Goal: Task Accomplishment & Management: Complete application form

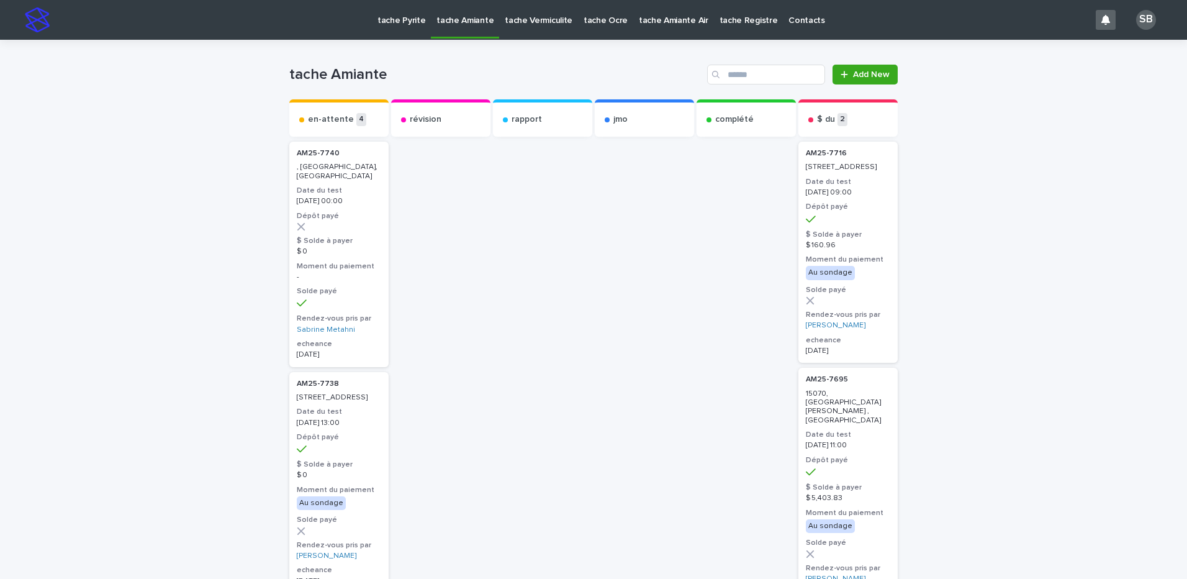
drag, startPoint x: 153, startPoint y: 179, endPoint x: 153, endPoint y: 133, distance: 46.6
click at [410, 20] on p "tache Pyrite" at bounding box center [402, 13] width 48 height 26
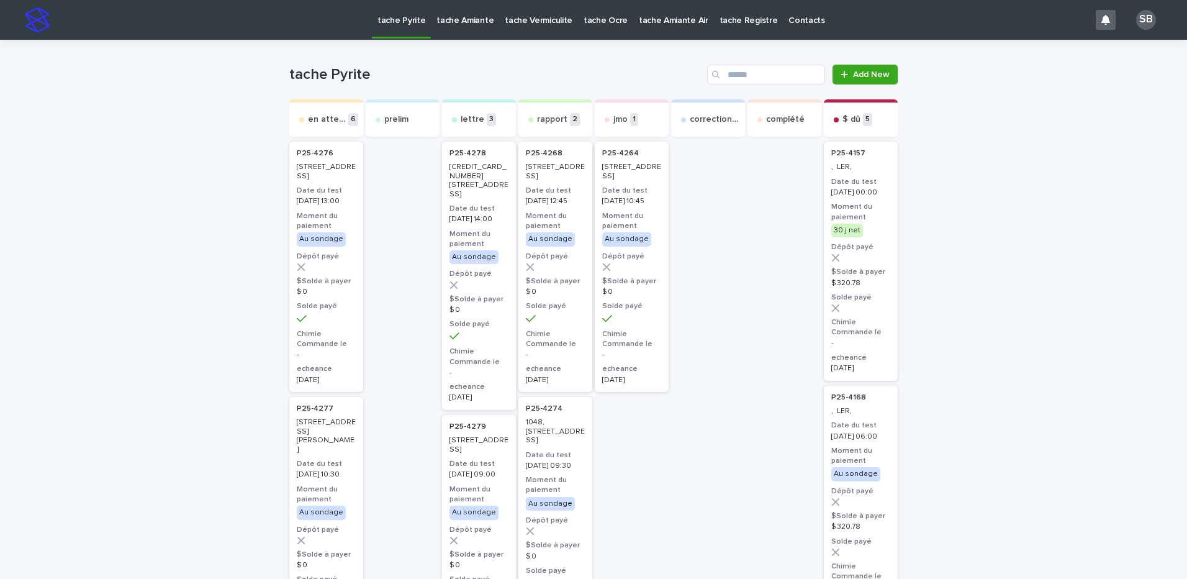
click at [460, 26] on link "tache Amiante" at bounding box center [465, 19] width 68 height 38
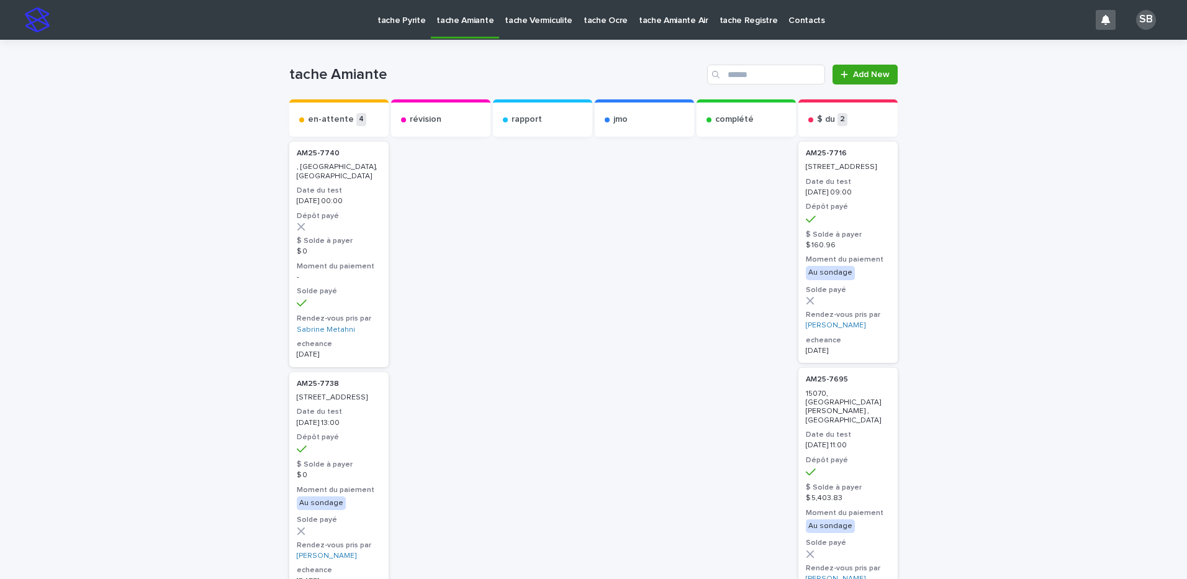
click at [514, 21] on p "tache Vermiculite" at bounding box center [539, 13] width 68 height 26
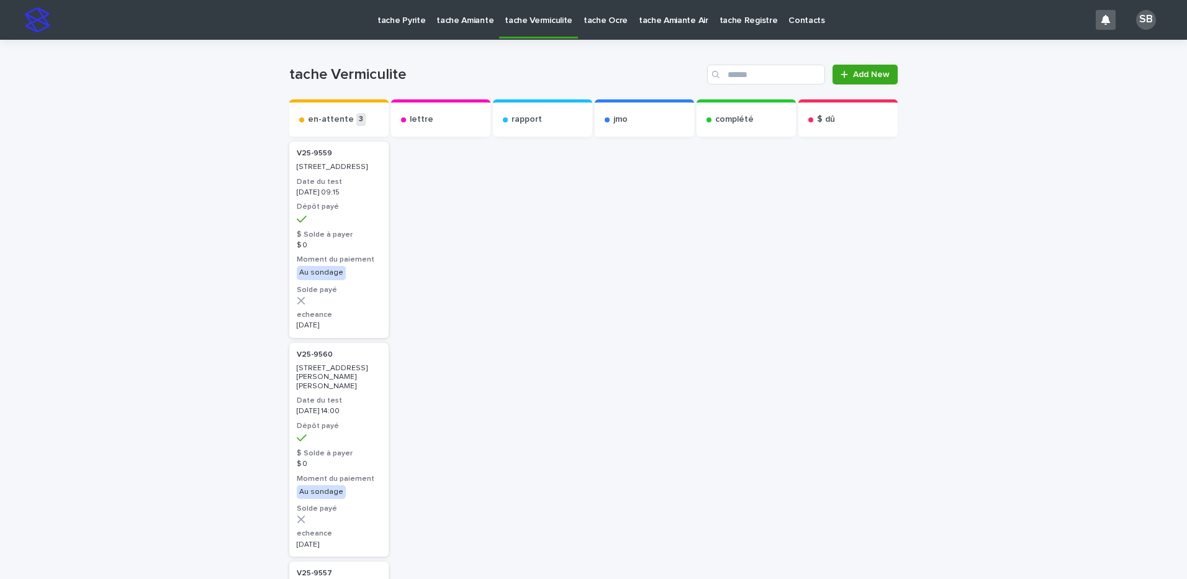
click at [414, 19] on p "tache Pyrite" at bounding box center [402, 13] width 48 height 26
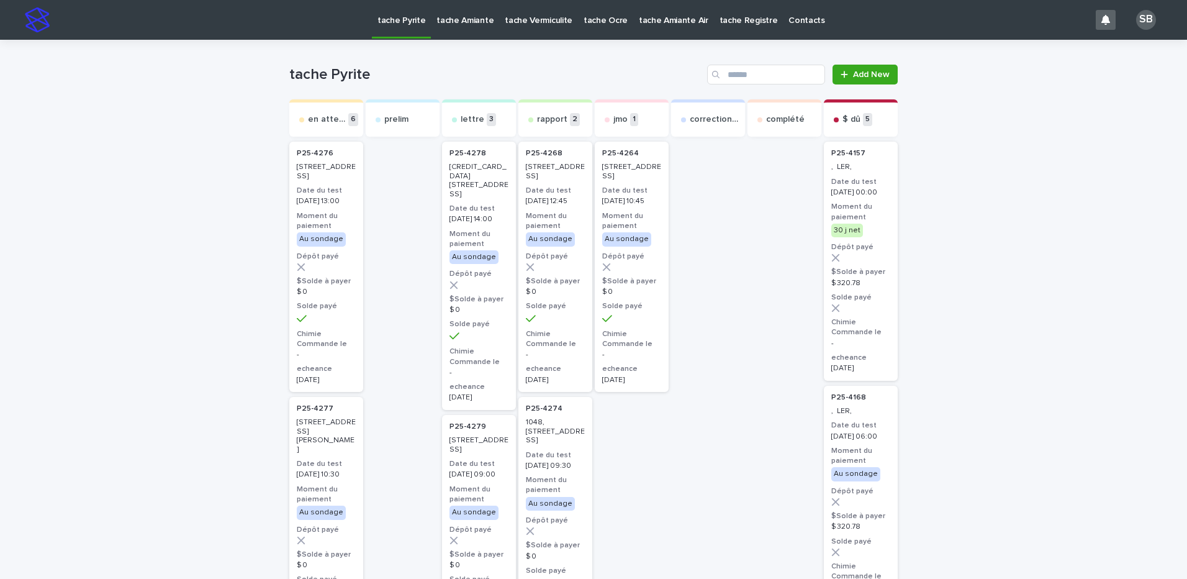
drag, startPoint x: 121, startPoint y: 269, endPoint x: 174, endPoint y: 229, distance: 66.9
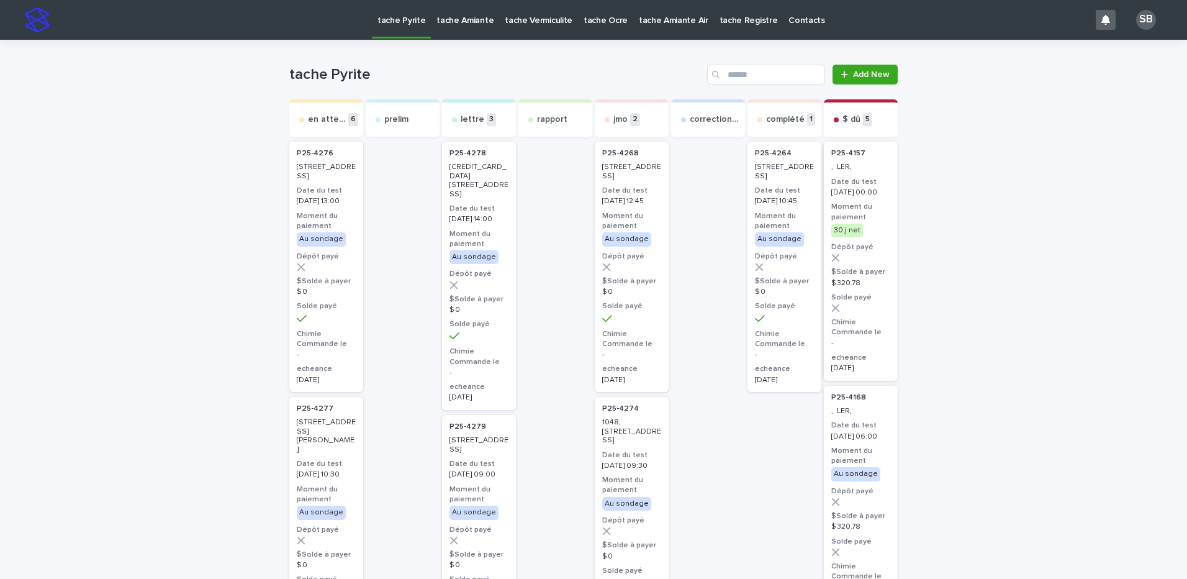
drag, startPoint x: 192, startPoint y: 179, endPoint x: 162, endPoint y: 197, distance: 35.0
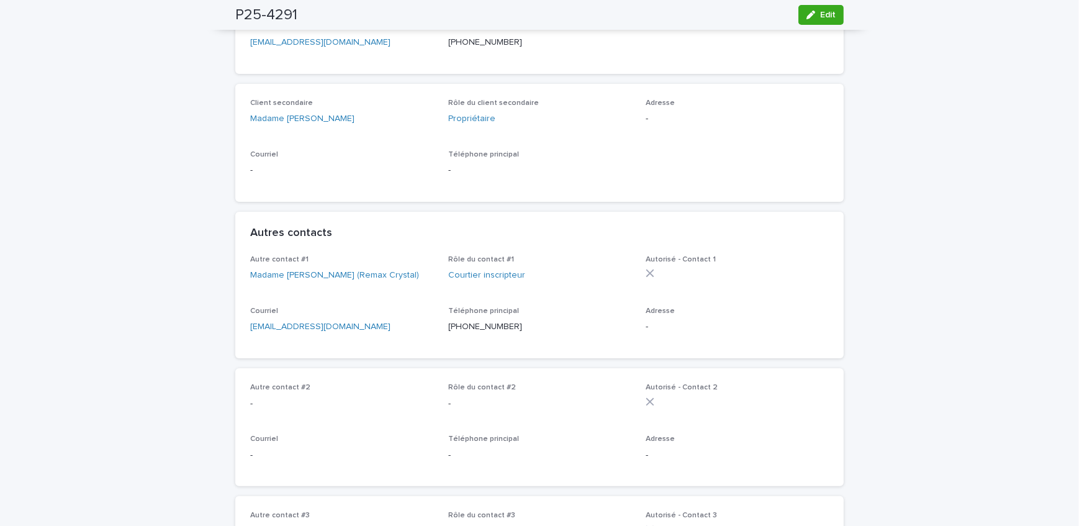
scroll to position [152, 0]
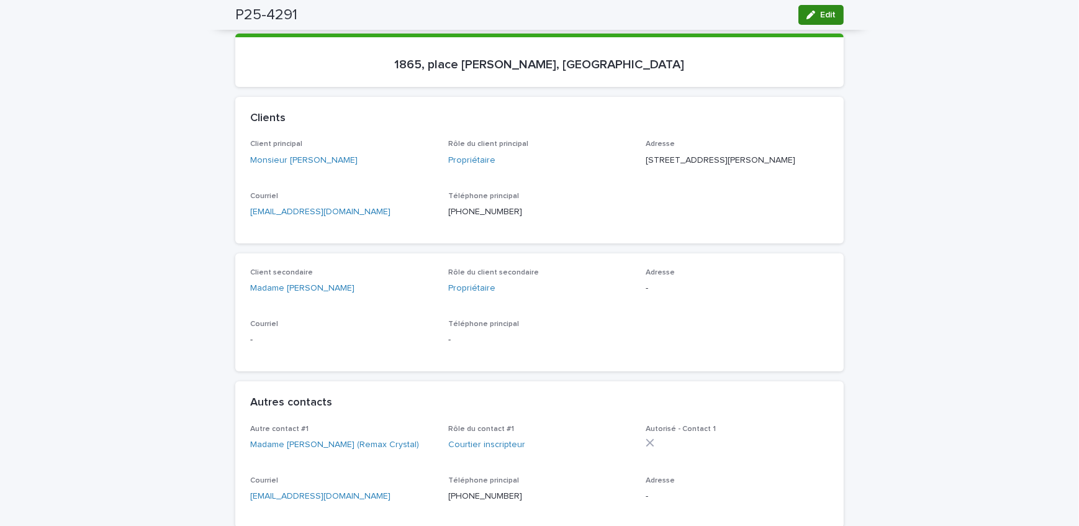
click at [828, 17] on span "Edit" at bounding box center [828, 15] width 16 height 9
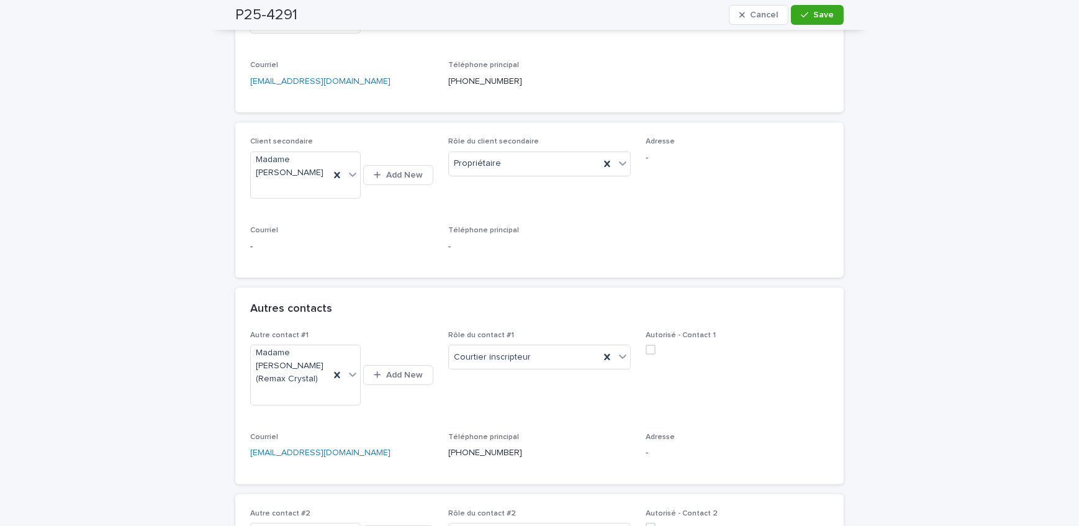
scroll to position [209, 0]
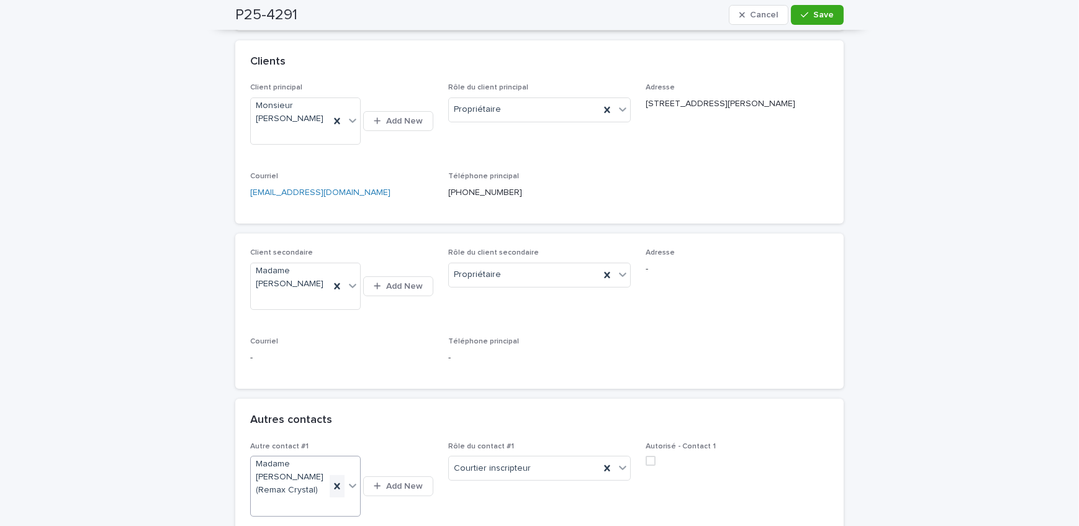
click at [337, 481] on icon at bounding box center [337, 486] width 12 height 12
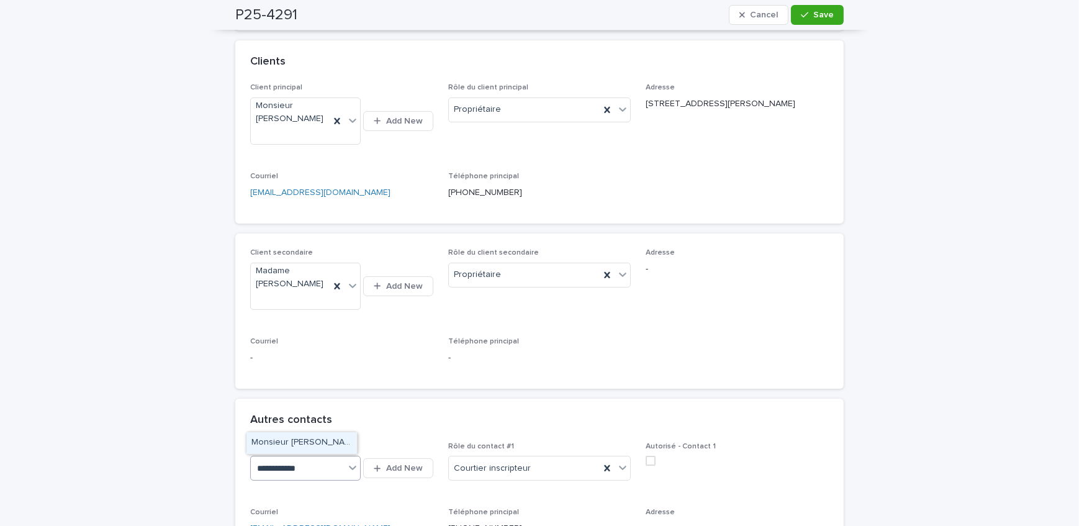
type input "**********"
click at [330, 444] on div "Monsieur Stéphane Locatelli" at bounding box center [302, 443] width 111 height 22
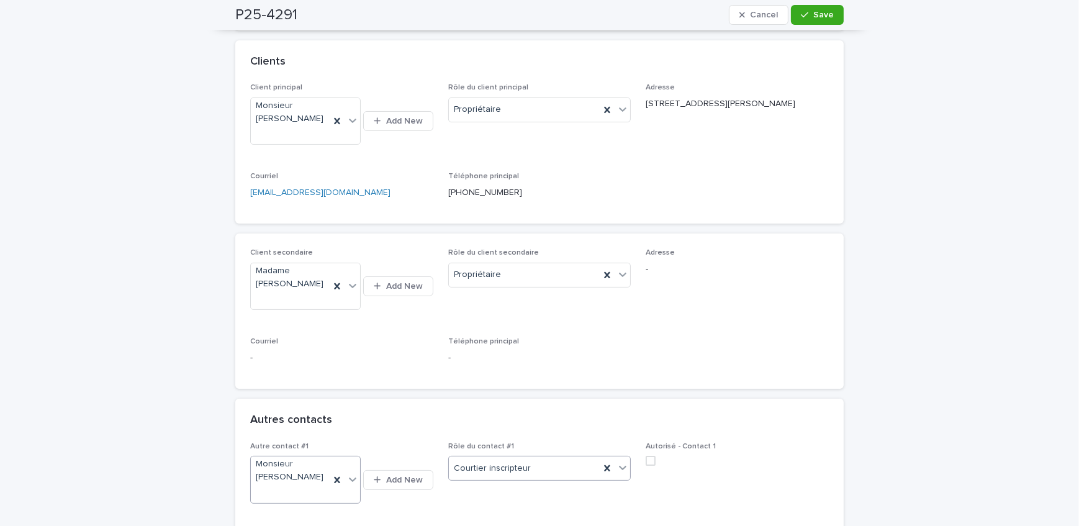
click at [556, 464] on div "Courtier inscripteur" at bounding box center [525, 468] width 152 height 20
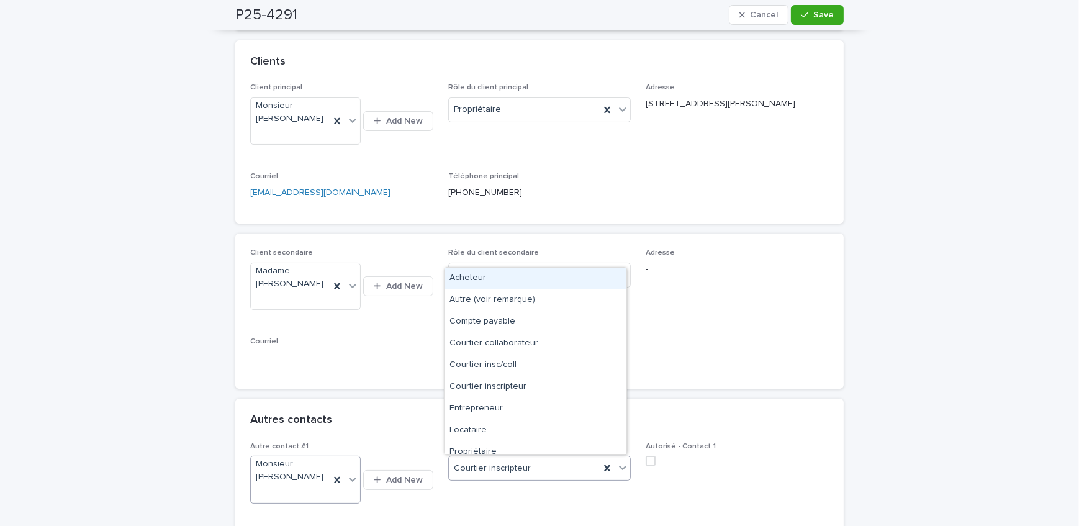
scroll to position [322, 0]
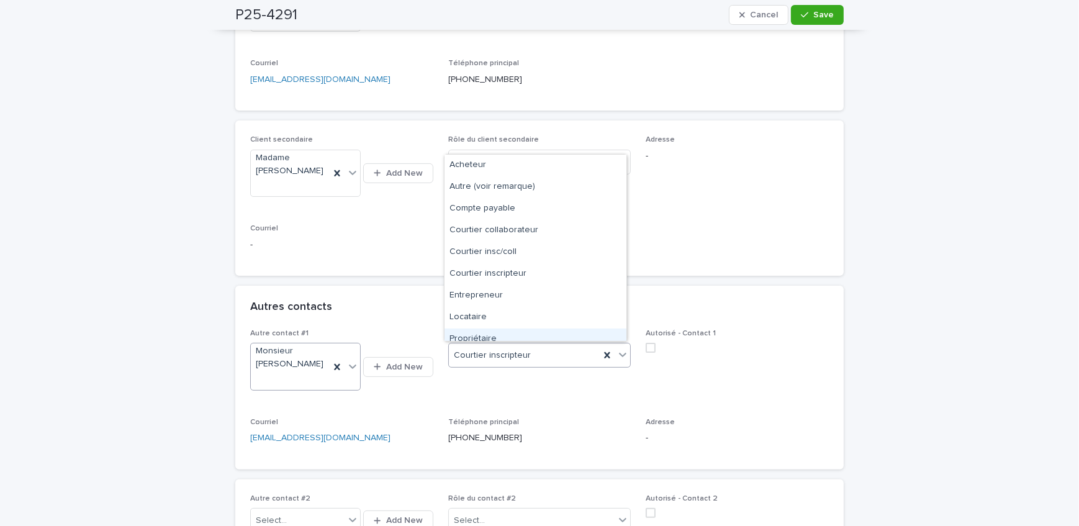
click at [500, 331] on div "Propriétaire" at bounding box center [536, 339] width 182 height 22
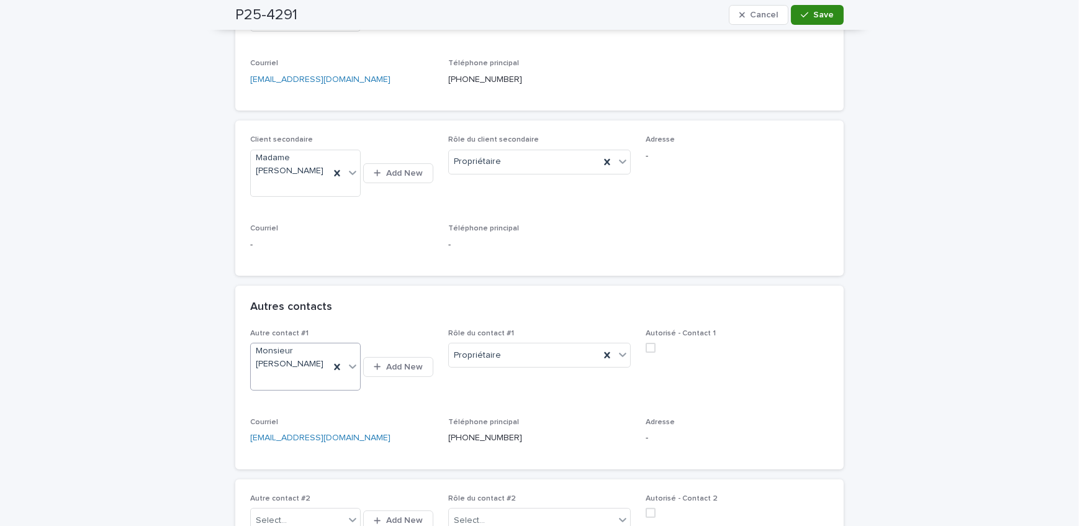
click at [794, 11] on button "Save" at bounding box center [817, 15] width 53 height 20
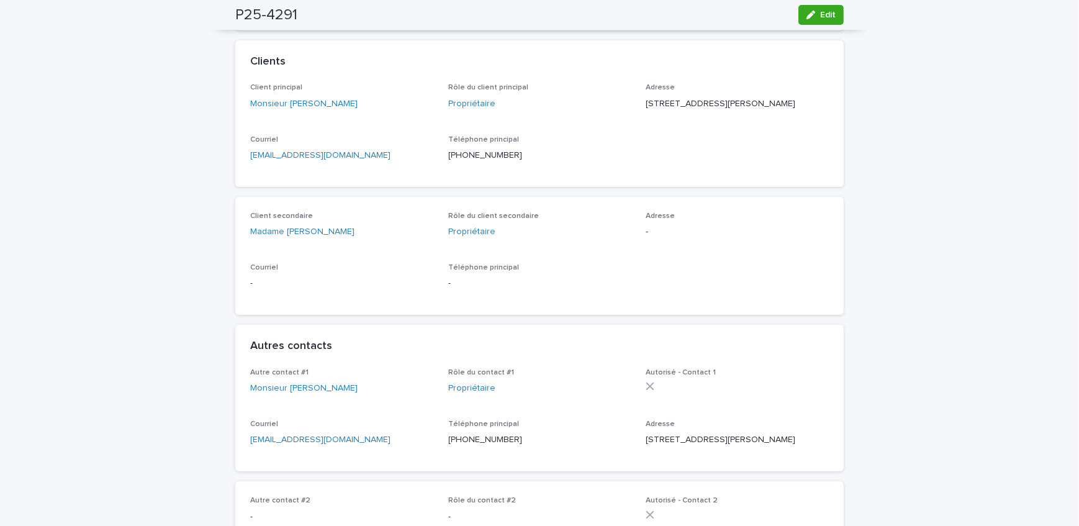
scroll to position [152, 0]
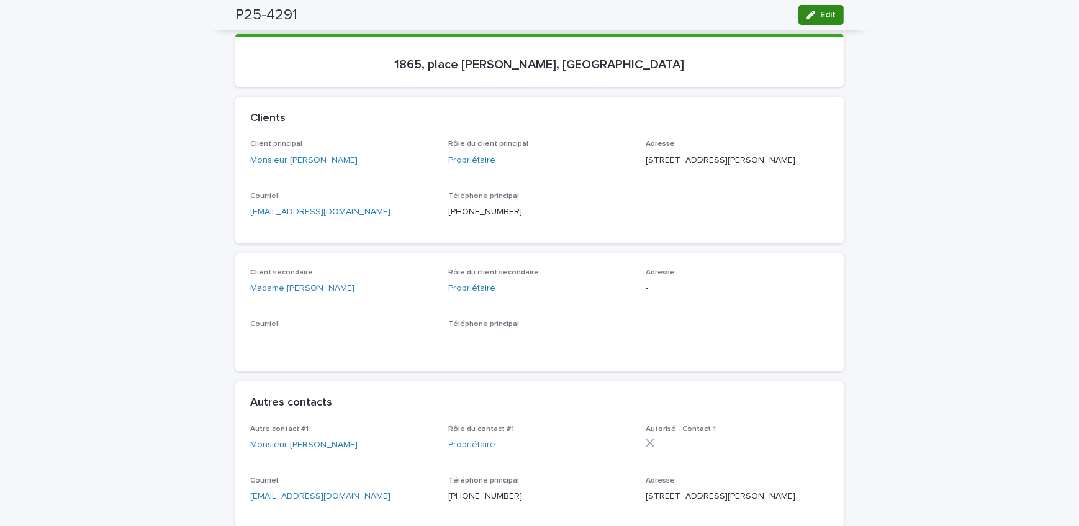
click at [813, 8] on button "Edit" at bounding box center [821, 15] width 45 height 20
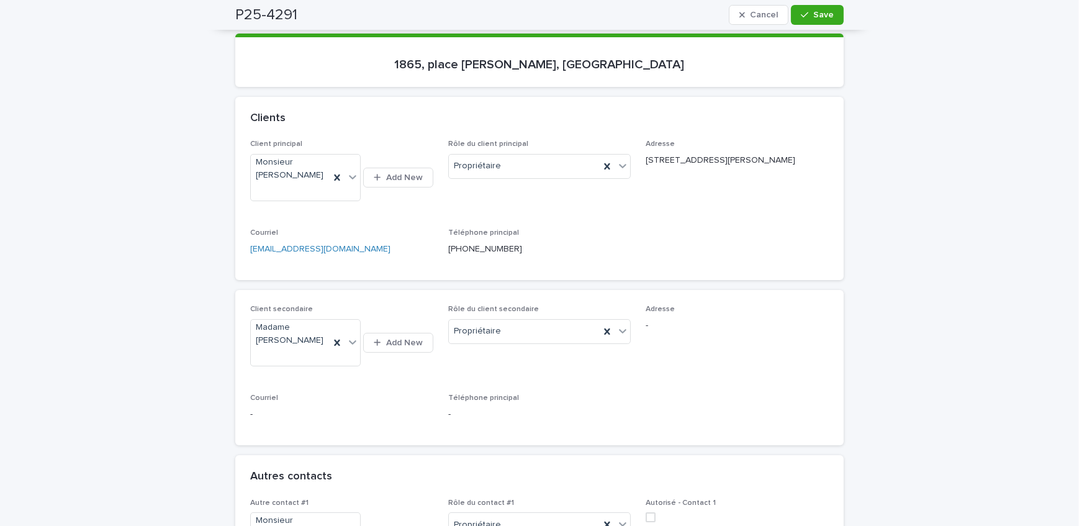
drag, startPoint x: 335, startPoint y: 345, endPoint x: 360, endPoint y: 322, distance: 34.3
click at [335, 345] on icon at bounding box center [337, 343] width 12 height 12
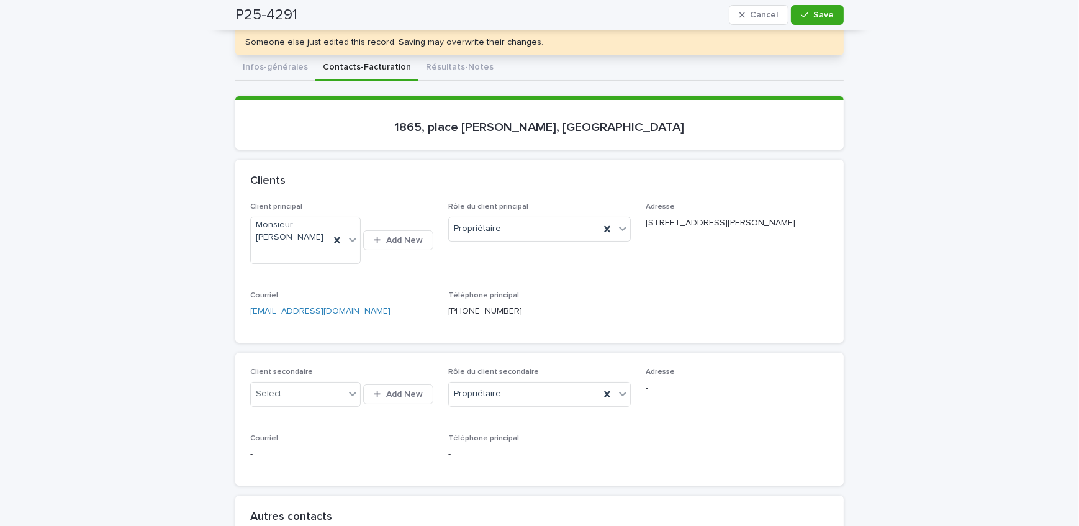
click at [334, 176] on div "Clients" at bounding box center [537, 181] width 574 height 14
drag, startPoint x: 333, startPoint y: 232, endPoint x: 343, endPoint y: 238, distance: 11.4
click at [334, 234] on icon at bounding box center [337, 240] width 12 height 12
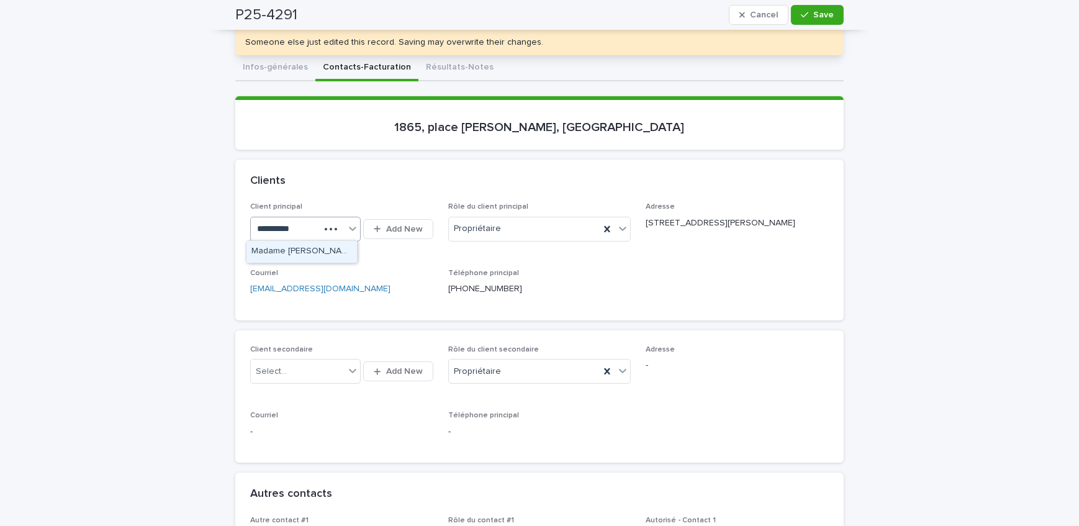
type input "**********"
click at [330, 251] on div "Madame Maude Guérard (Remax Crystal)" at bounding box center [302, 252] width 111 height 22
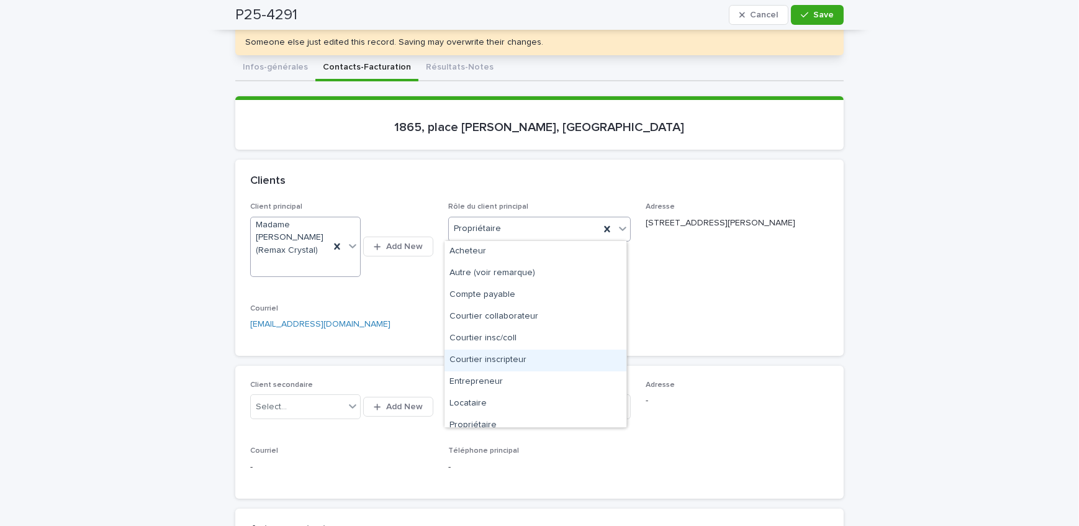
click at [512, 358] on div "Courtier inscripteur" at bounding box center [536, 361] width 182 height 22
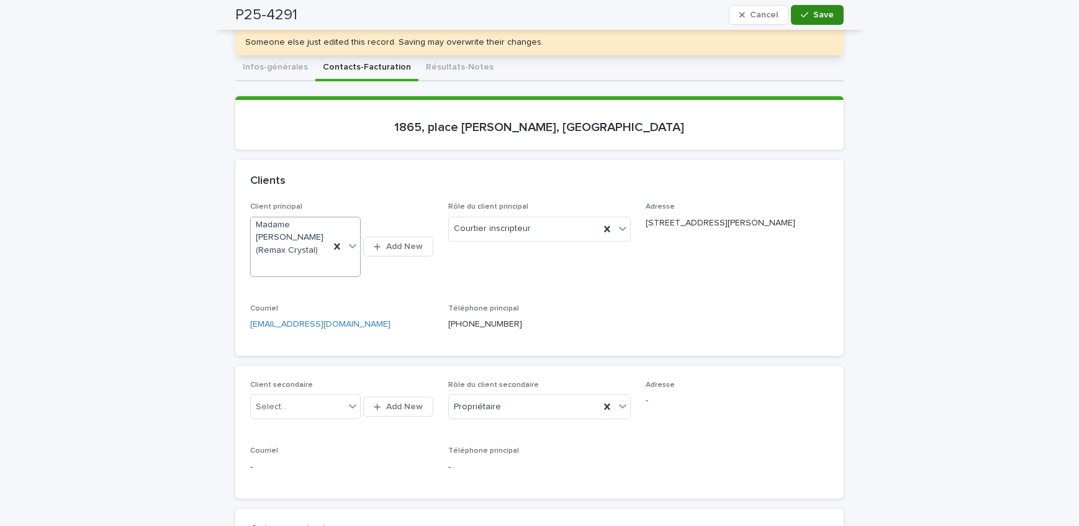
click at [808, 9] on button "Save" at bounding box center [817, 15] width 53 height 20
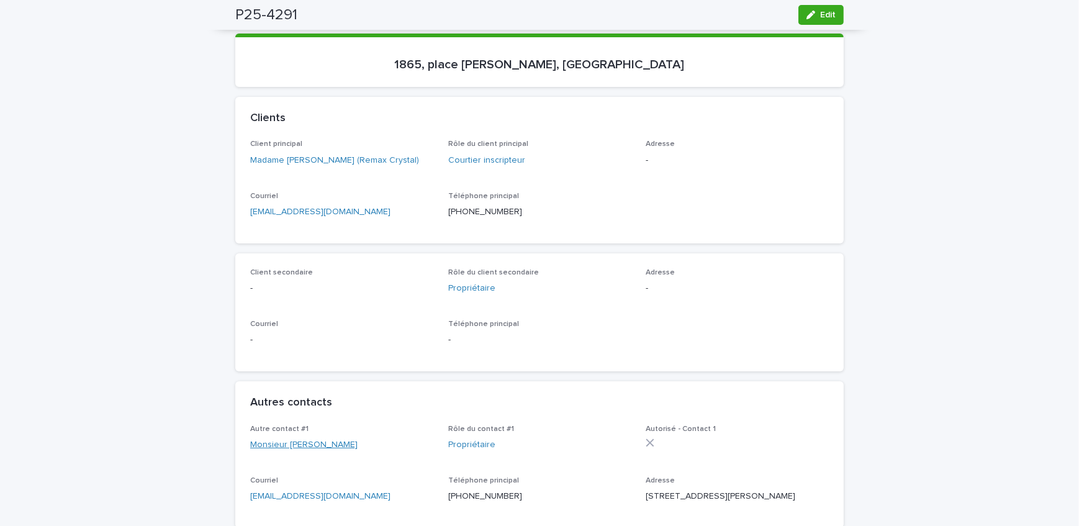
click at [325, 447] on link "Monsieur Stéphane Locatelli" at bounding box center [303, 444] width 107 height 13
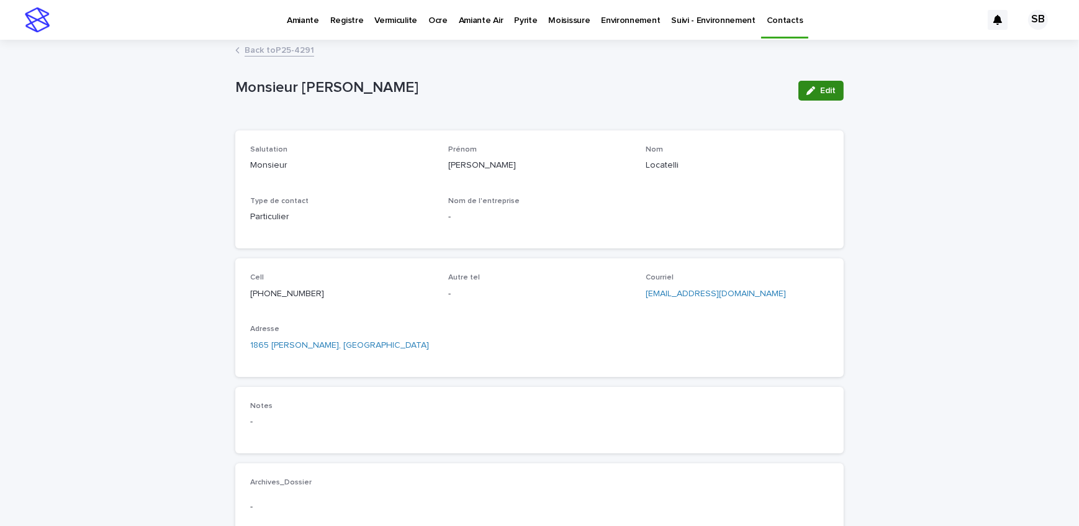
click at [820, 87] on span "Edit" at bounding box center [828, 90] width 16 height 9
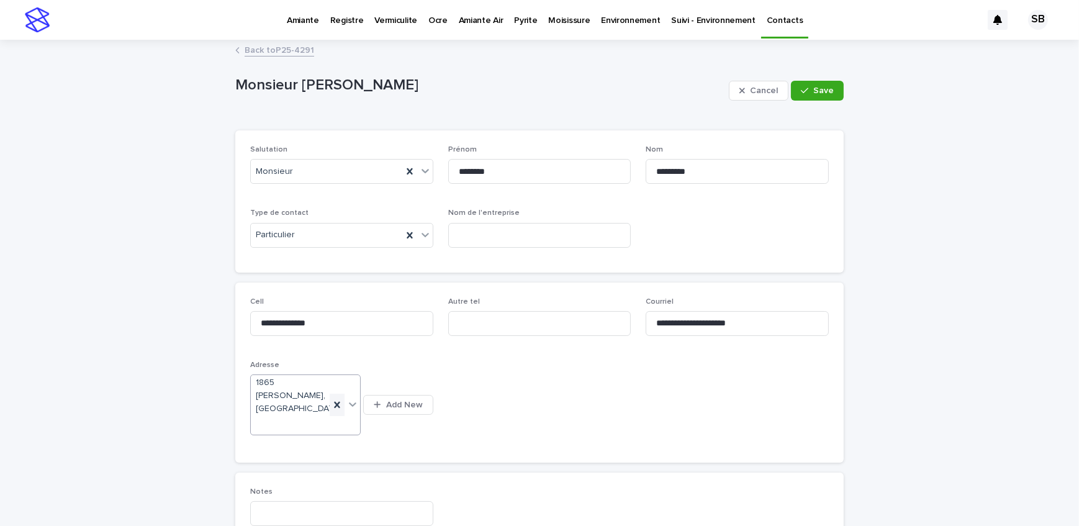
click at [333, 399] on icon at bounding box center [337, 405] width 12 height 12
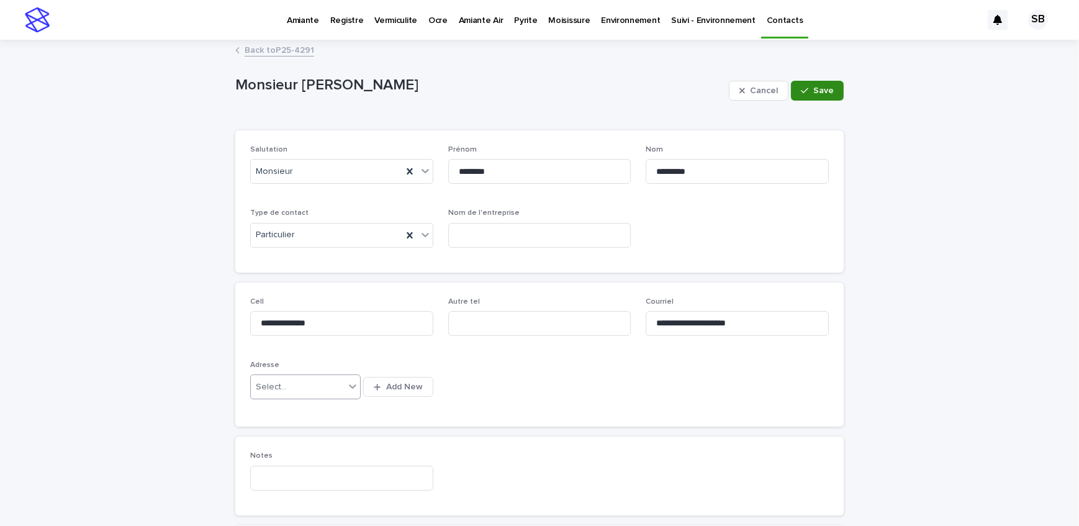
click at [811, 83] on button "Save" at bounding box center [817, 91] width 53 height 20
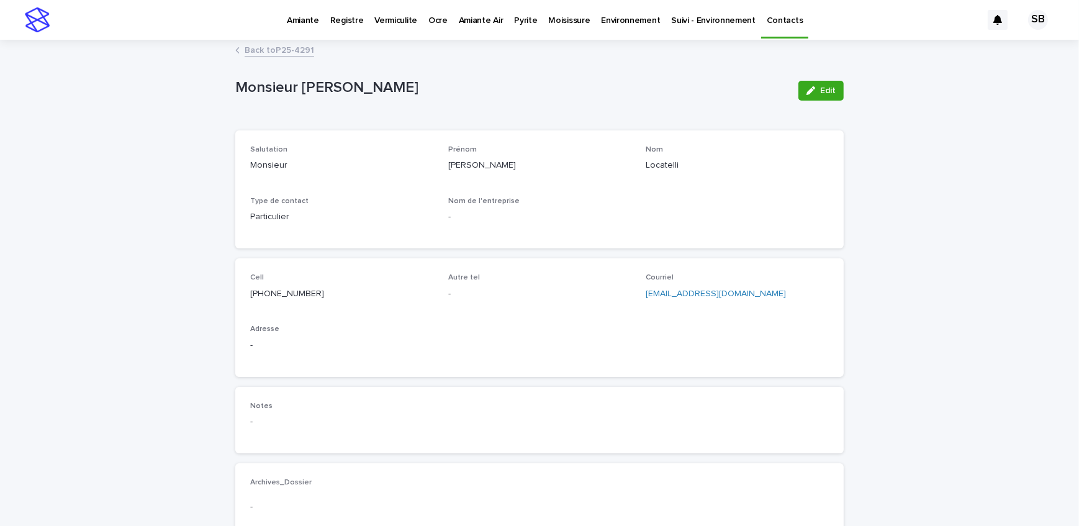
click at [288, 43] on link "Back to P25-4291" at bounding box center [280, 49] width 70 height 14
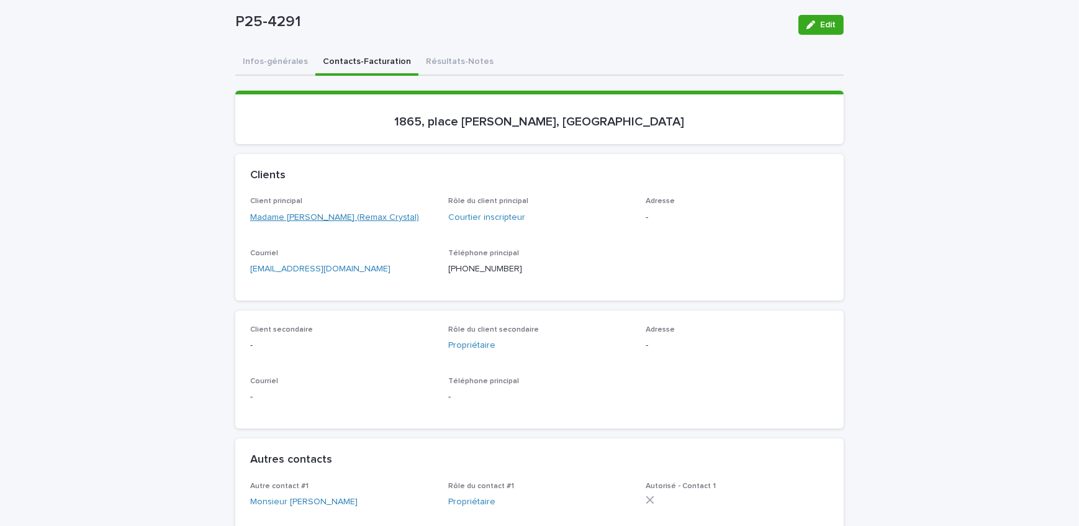
scroll to position [96, 0]
click at [355, 216] on link "Madame Maude Guérard (Remax Crystal)" at bounding box center [334, 217] width 169 height 13
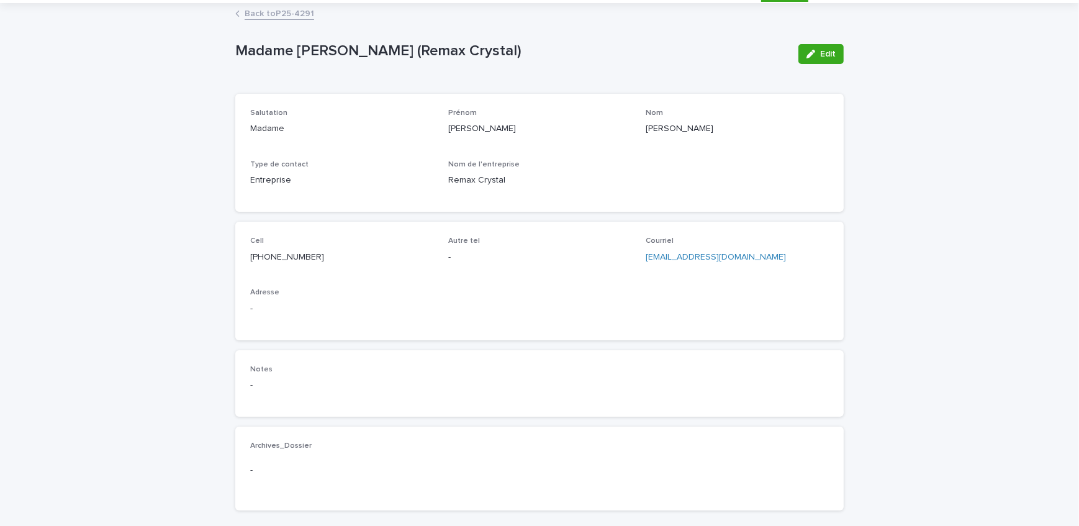
scroll to position [56, 0]
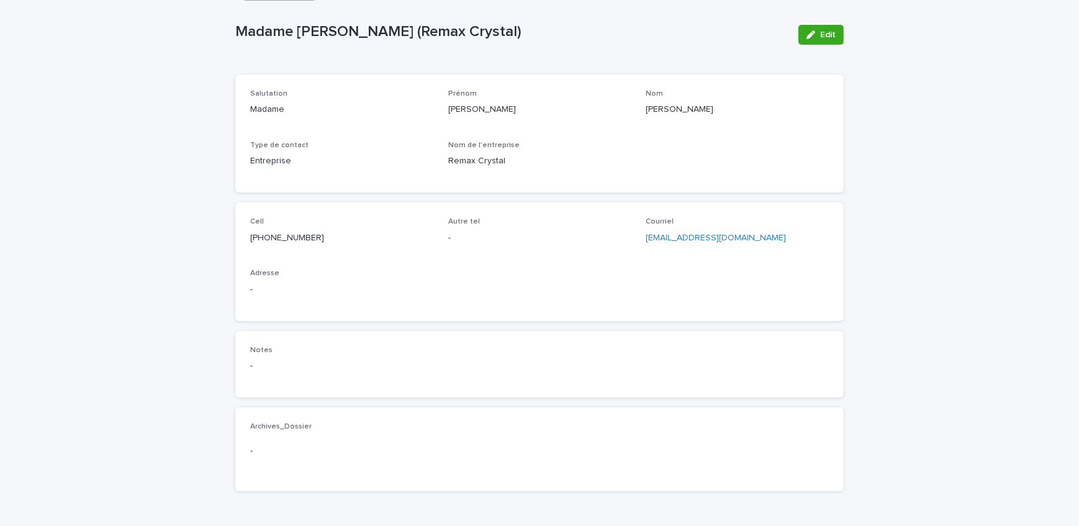
click at [810, 28] on button "Edit" at bounding box center [821, 35] width 45 height 20
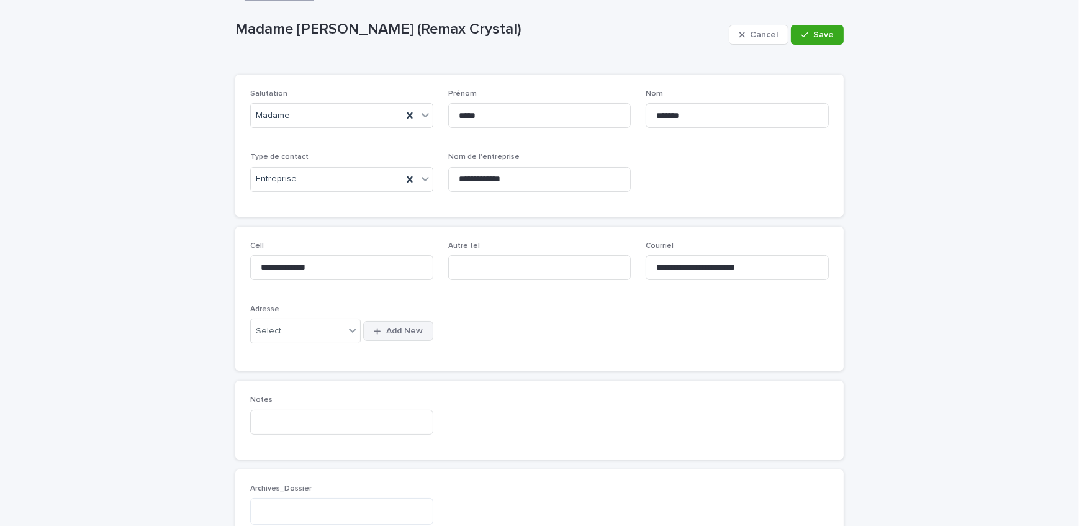
click at [392, 329] on span "Add New" at bounding box center [404, 331] width 37 height 9
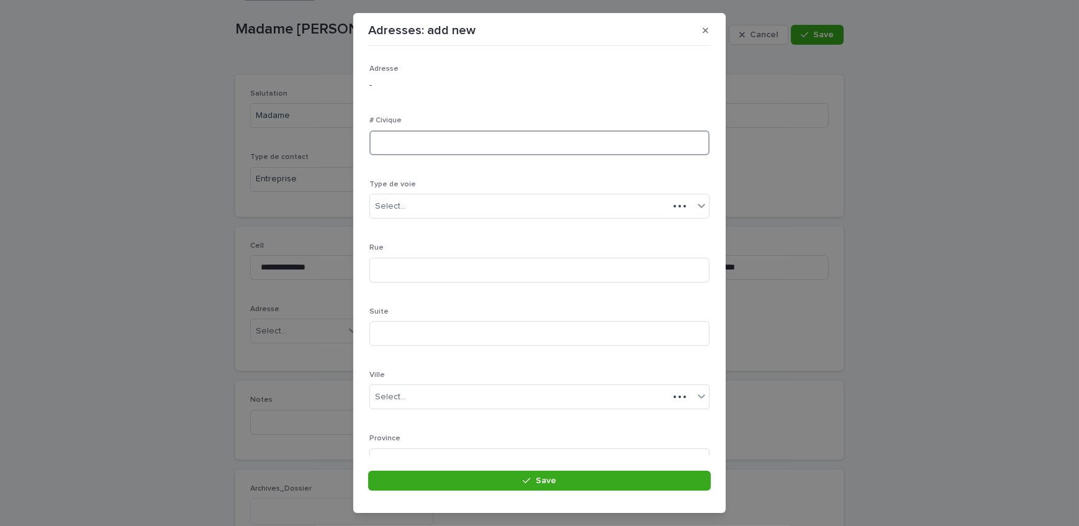
click at [423, 146] on input at bounding box center [539, 142] width 340 height 25
type input "****"
click at [447, 206] on div "Select..." at bounding box center [532, 206] width 324 height 20
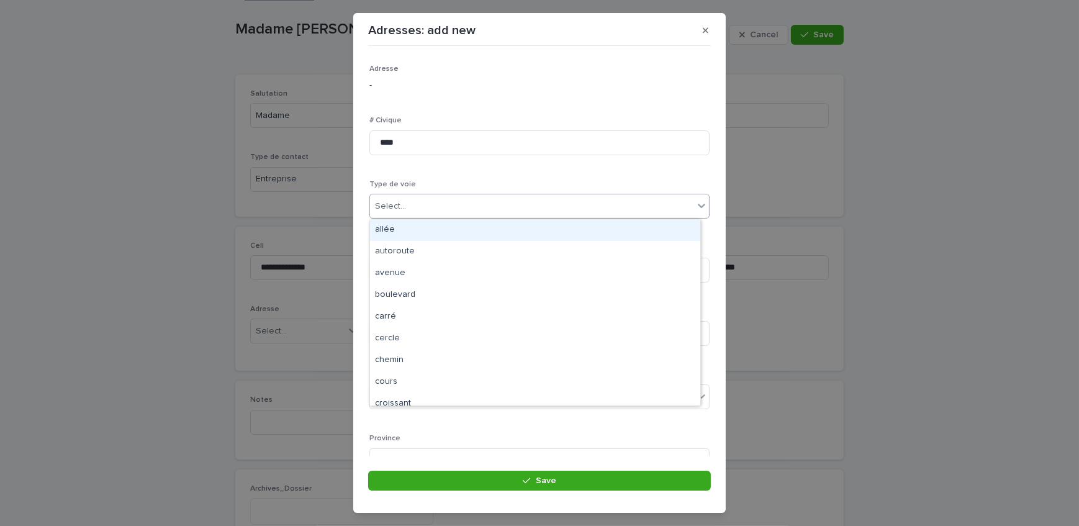
click at [407, 211] on input "text" at bounding box center [407, 206] width 1 height 11
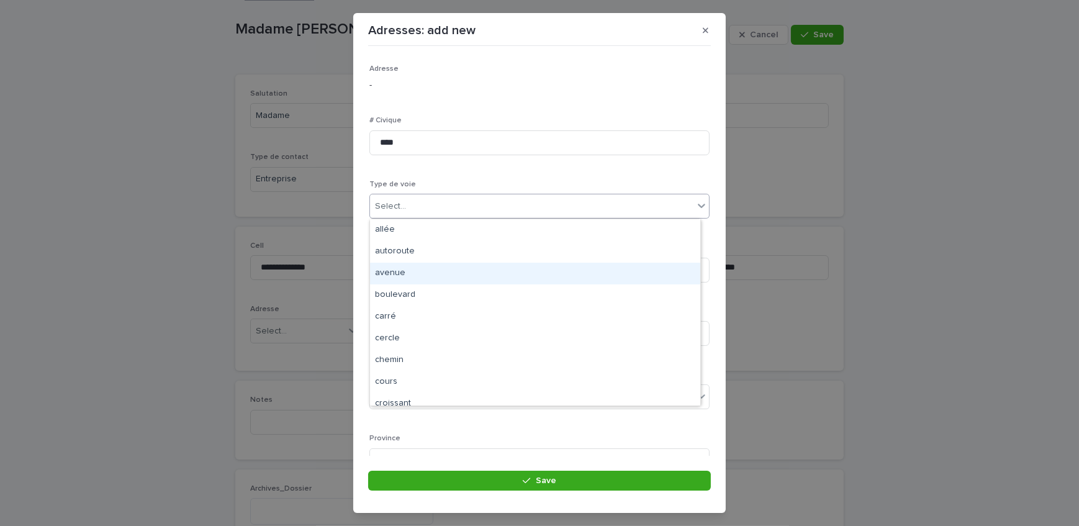
click at [401, 276] on div "avenue" at bounding box center [535, 274] width 330 height 22
click at [404, 278] on input at bounding box center [539, 270] width 340 height 25
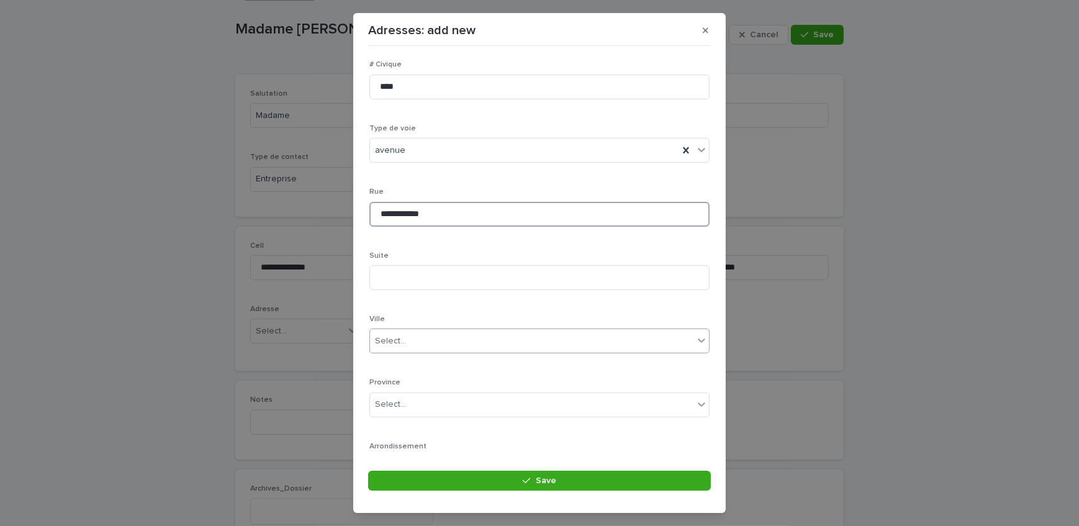
type input "**********"
click at [453, 338] on div "Select..." at bounding box center [532, 341] width 324 height 20
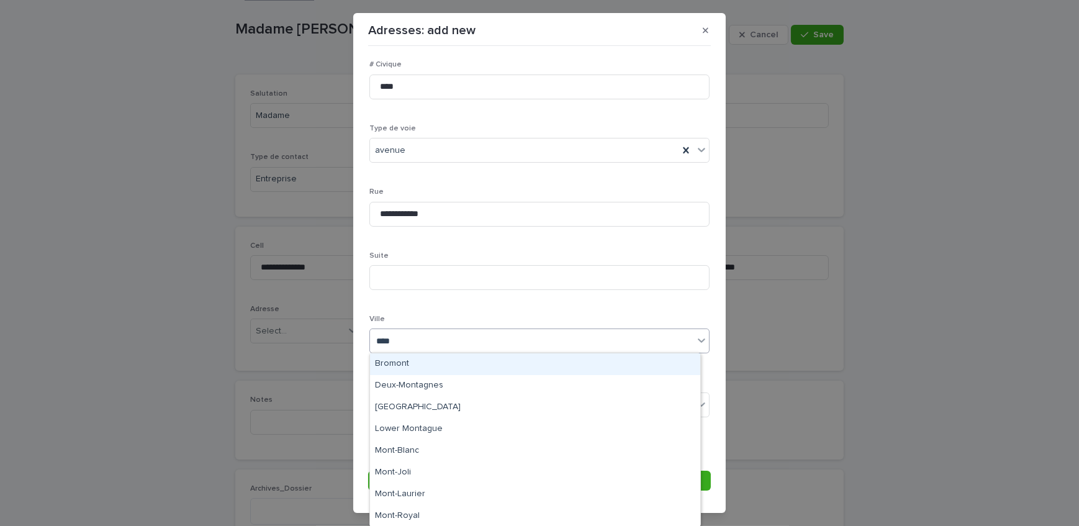
type input "*****"
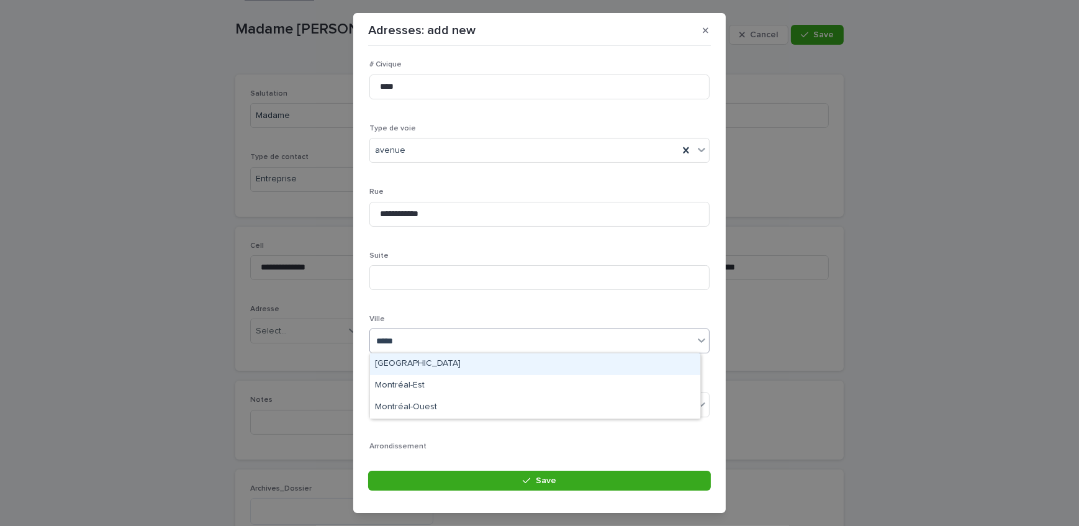
click at [435, 365] on div "Montréal" at bounding box center [535, 364] width 330 height 22
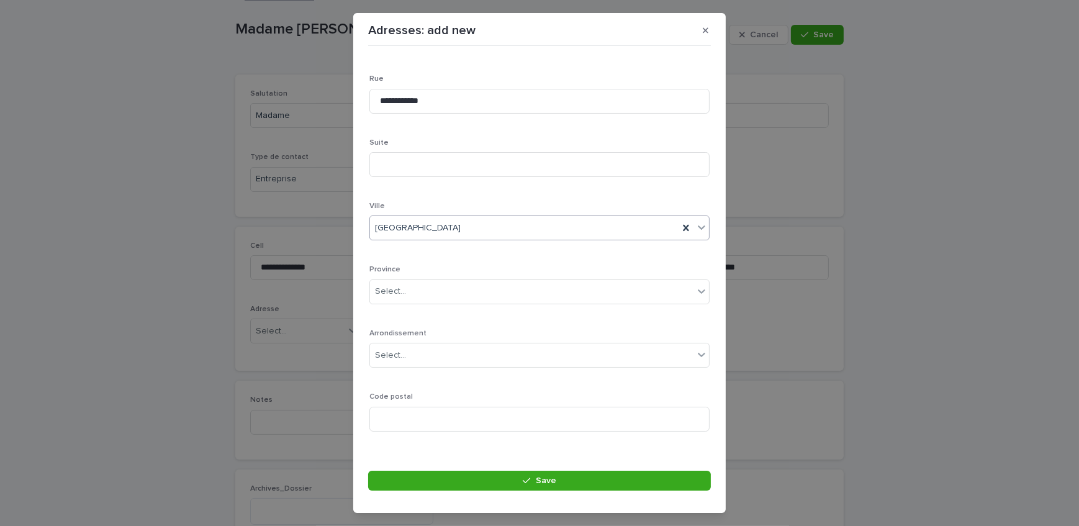
scroll to position [181, 0]
paste input "*******"
type input "*******"
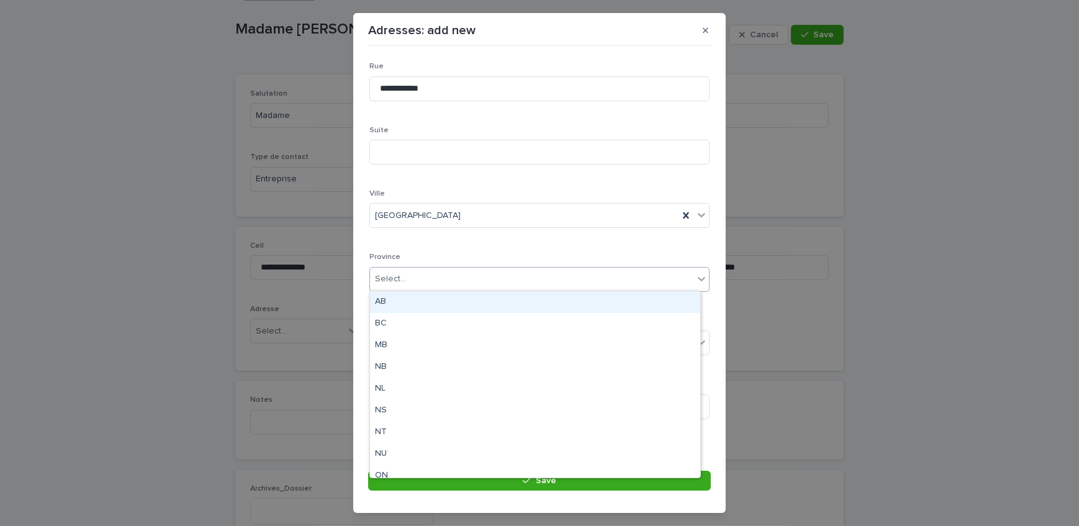
click at [433, 282] on div "Select..." at bounding box center [532, 279] width 324 height 20
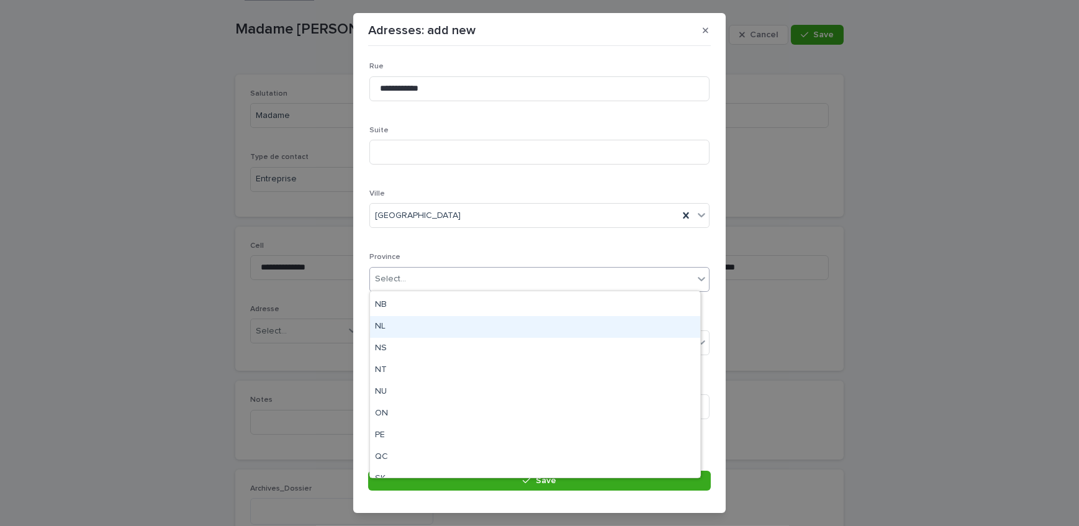
scroll to position [96, 0]
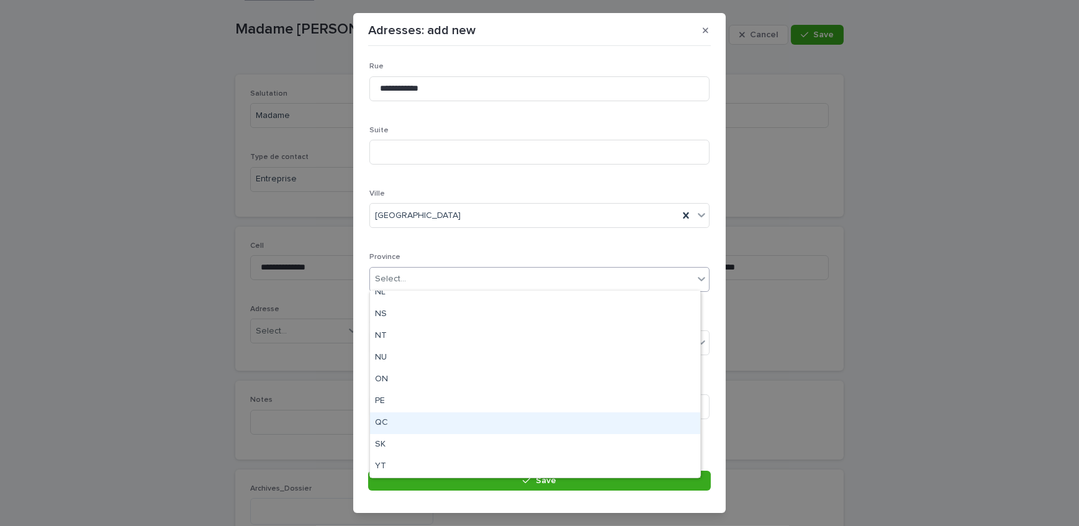
click at [403, 417] on div "QC" at bounding box center [535, 423] width 330 height 22
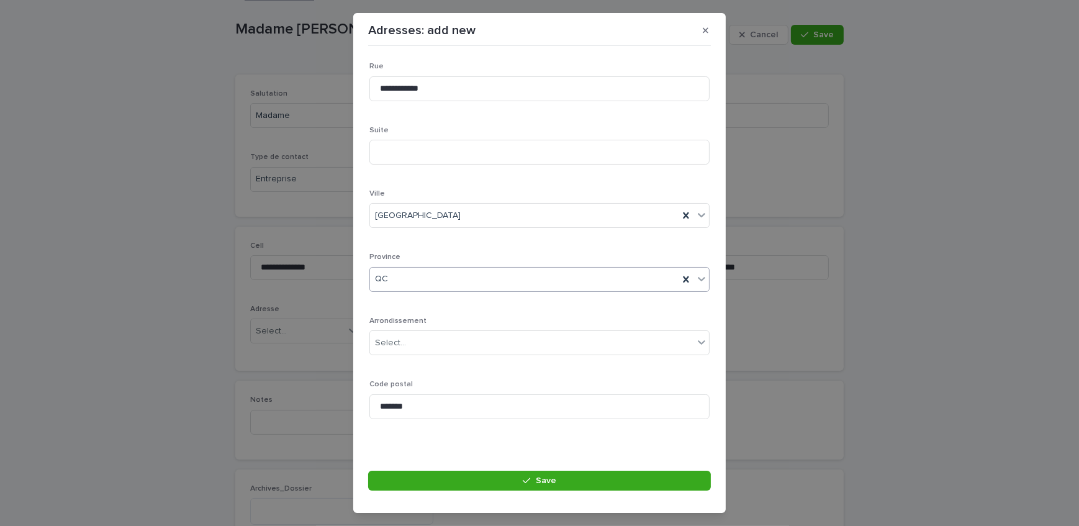
click at [455, 478] on button "Save" at bounding box center [539, 481] width 343 height 20
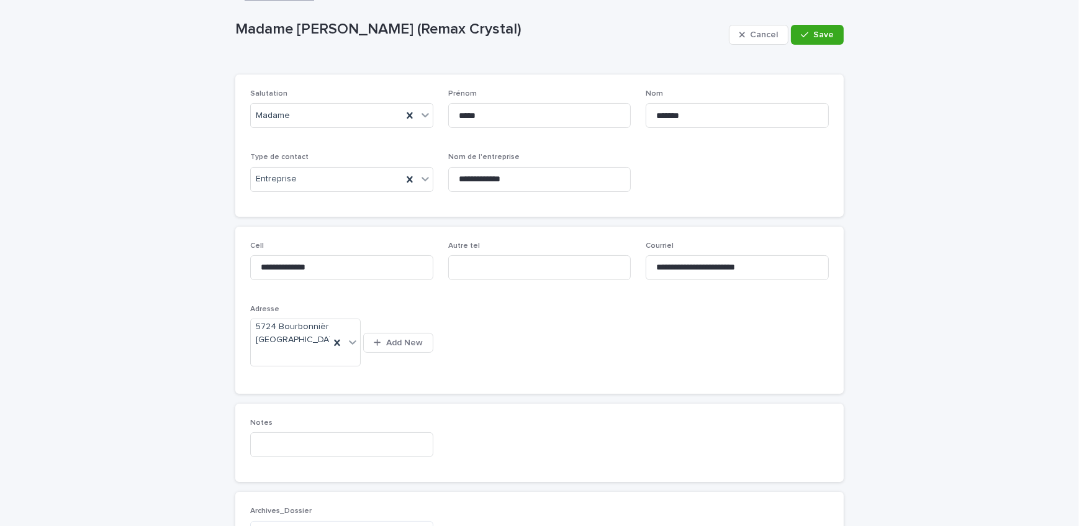
click at [820, 27] on button "Save" at bounding box center [817, 35] width 53 height 20
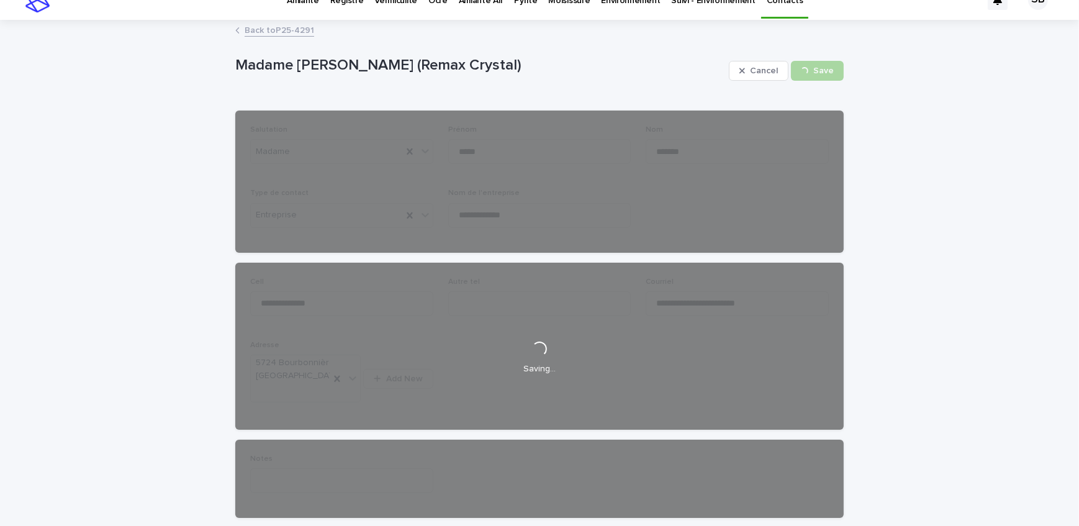
scroll to position [0, 0]
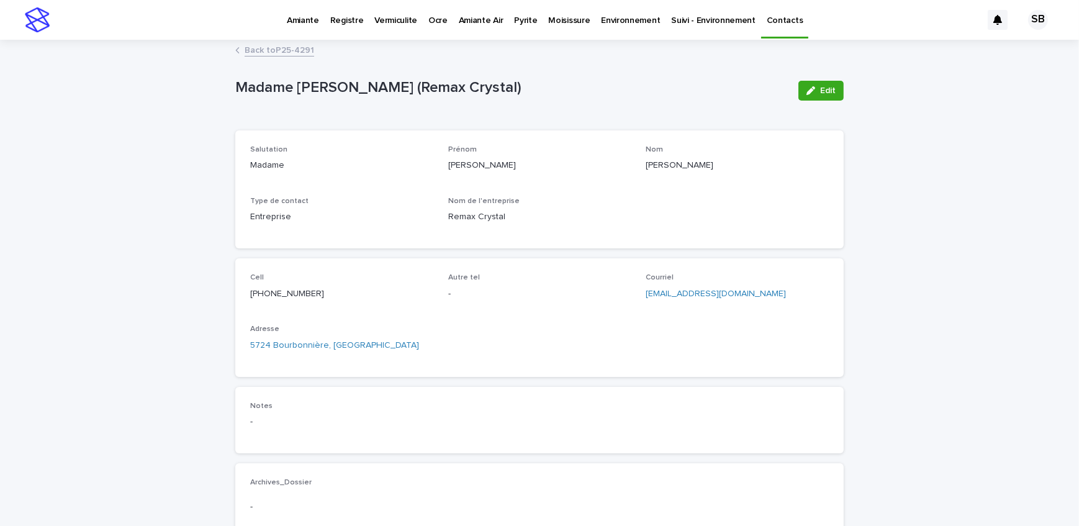
click at [297, 45] on link "Back to P25-4291" at bounding box center [280, 49] width 70 height 14
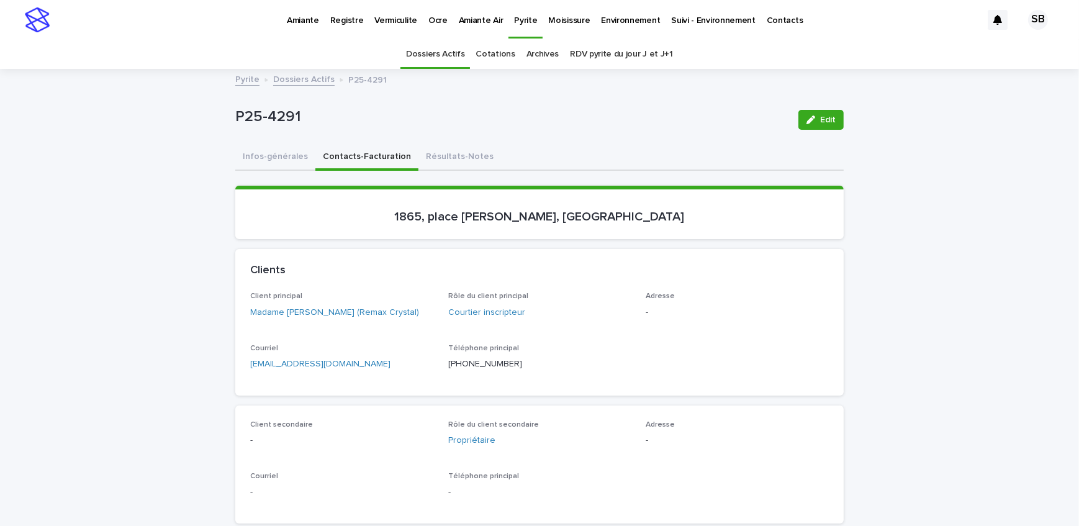
scroll to position [39, 0]
